Goal: Transaction & Acquisition: Purchase product/service

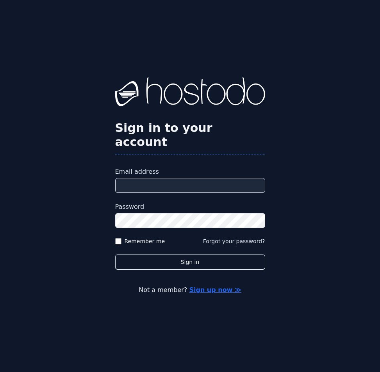
click at [185, 178] on input "Email address" at bounding box center [190, 185] width 150 height 15
click at [244, 167] on label "Email address" at bounding box center [190, 171] width 150 height 9
click at [244, 178] on input "Email address" at bounding box center [190, 185] width 150 height 15
click at [244, 167] on label "Email address" at bounding box center [190, 171] width 150 height 9
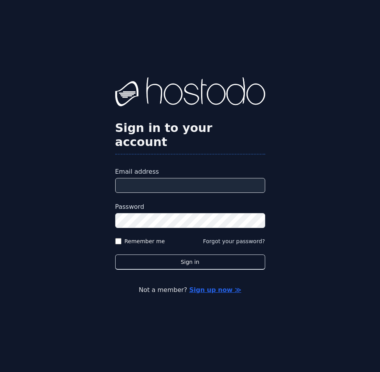
click at [244, 178] on input "Email address" at bounding box center [190, 185] width 150 height 15
click at [228, 178] on input "Email address" at bounding box center [190, 185] width 150 height 15
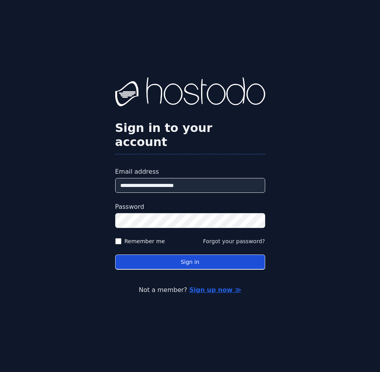
type input "**********"
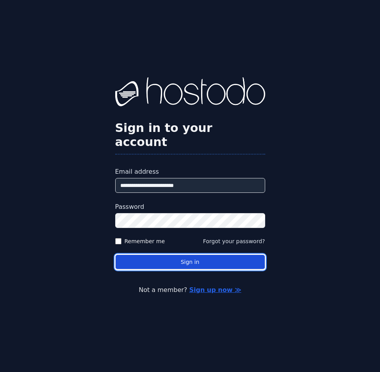
click at [247, 255] on button "Sign in" at bounding box center [190, 261] width 150 height 15
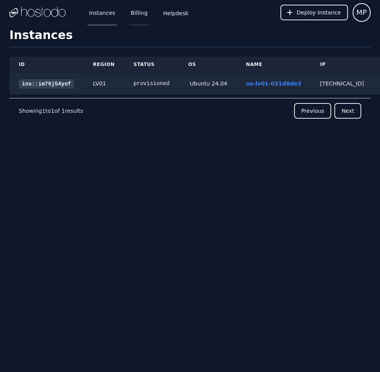
click at [137, 16] on link "Billing" at bounding box center [139, 13] width 20 height 26
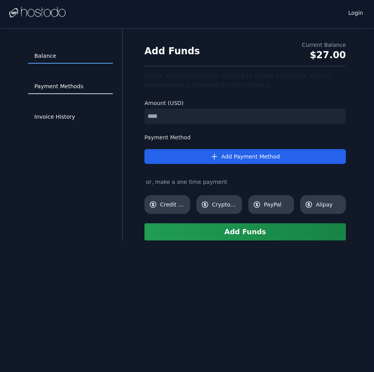
click at [68, 84] on link "Payment Methods" at bounding box center [70, 86] width 85 height 15
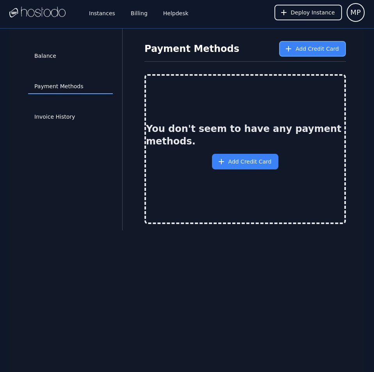
click at [302, 50] on span "Add Credit Card" at bounding box center [316, 49] width 43 height 8
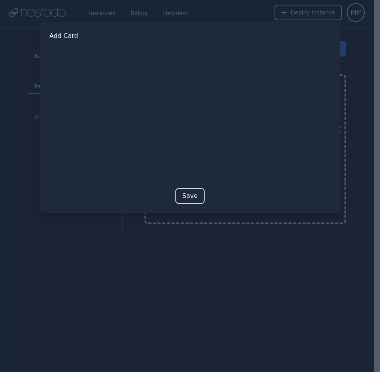
click at [185, 197] on button "Save" at bounding box center [189, 196] width 29 height 16
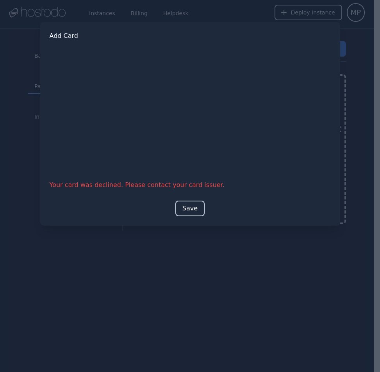
click at [191, 205] on button "Save" at bounding box center [189, 209] width 29 height 16
click at [188, 207] on button "Save" at bounding box center [189, 209] width 29 height 16
click at [190, 211] on button "Save" at bounding box center [189, 209] width 29 height 16
click at [192, 212] on button "Save" at bounding box center [189, 209] width 29 height 16
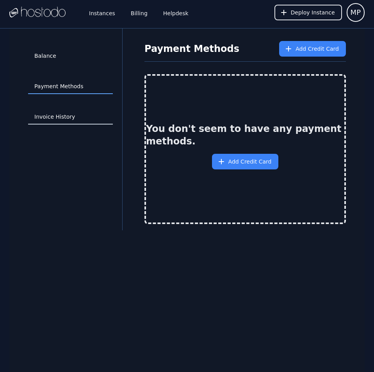
click at [63, 116] on link "Invoice History" at bounding box center [70, 117] width 85 height 15
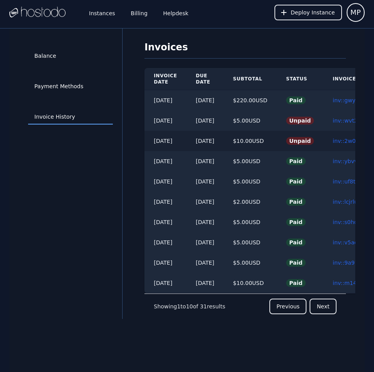
click at [344, 137] on td "inv::2w09bsxwyl ≫" at bounding box center [360, 141] width 75 height 20
click at [347, 142] on link "inv::2w09bsxwyl ≫" at bounding box center [357, 141] width 51 height 6
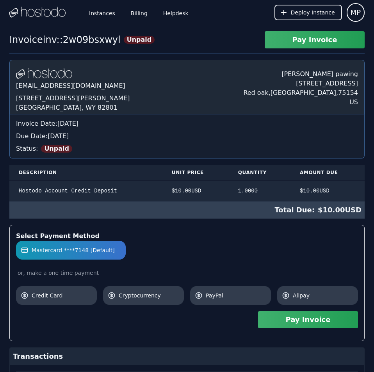
click at [328, 321] on button "Pay Invoice" at bounding box center [308, 319] width 100 height 17
